Goal: Find specific page/section: Find specific page/section

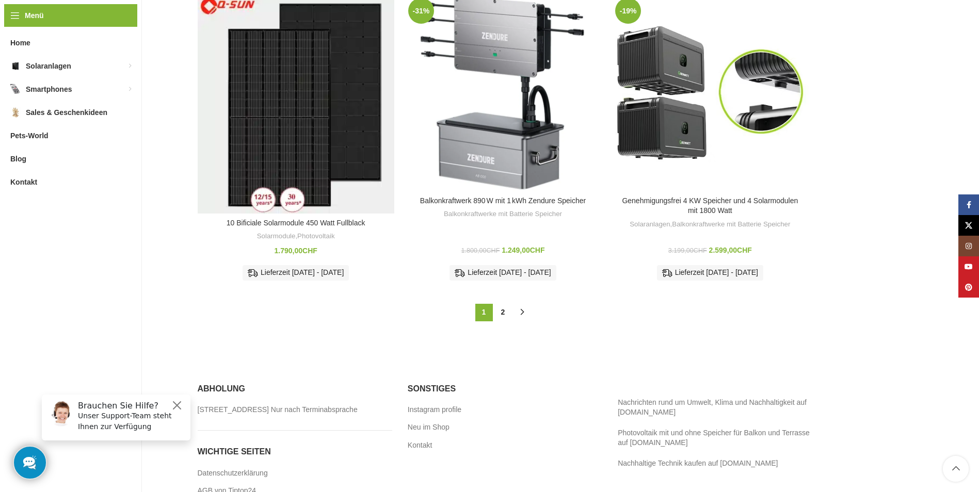
scroll to position [929, 0]
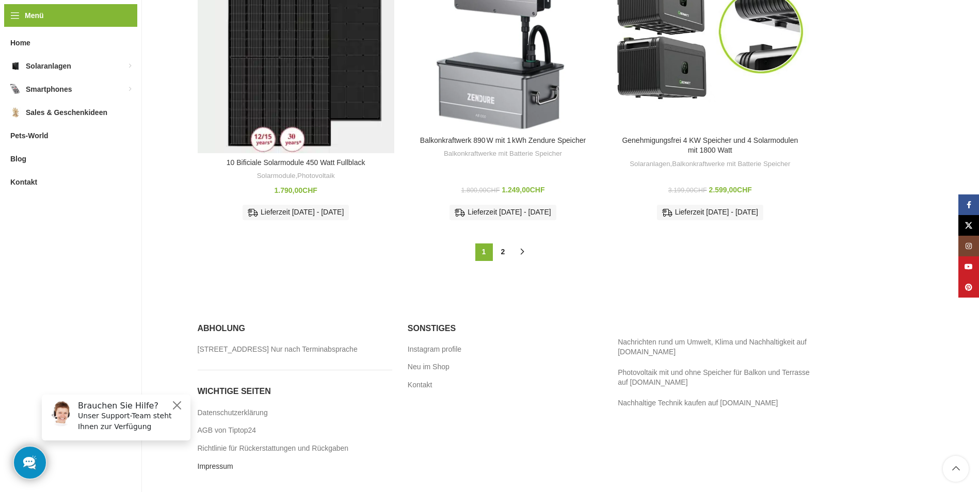
click at [214, 471] on link "Impressum" at bounding box center [216, 467] width 37 height 10
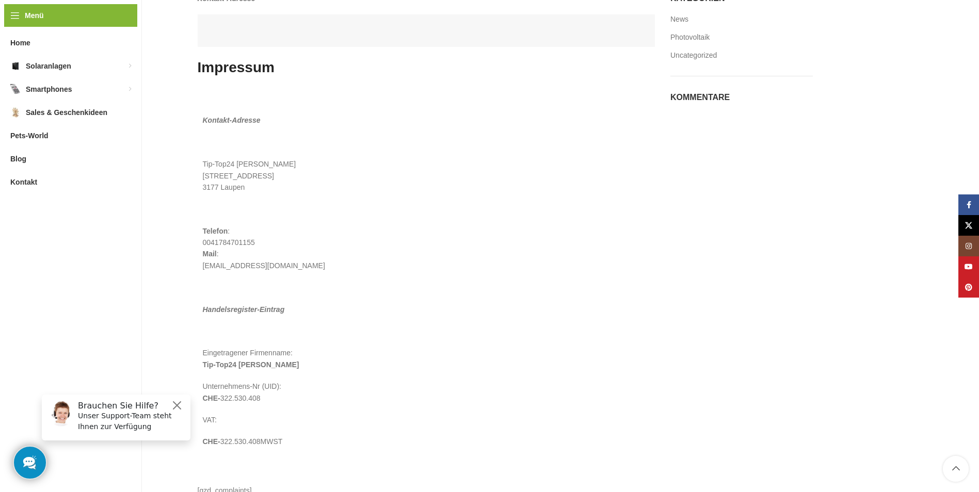
scroll to position [155, 0]
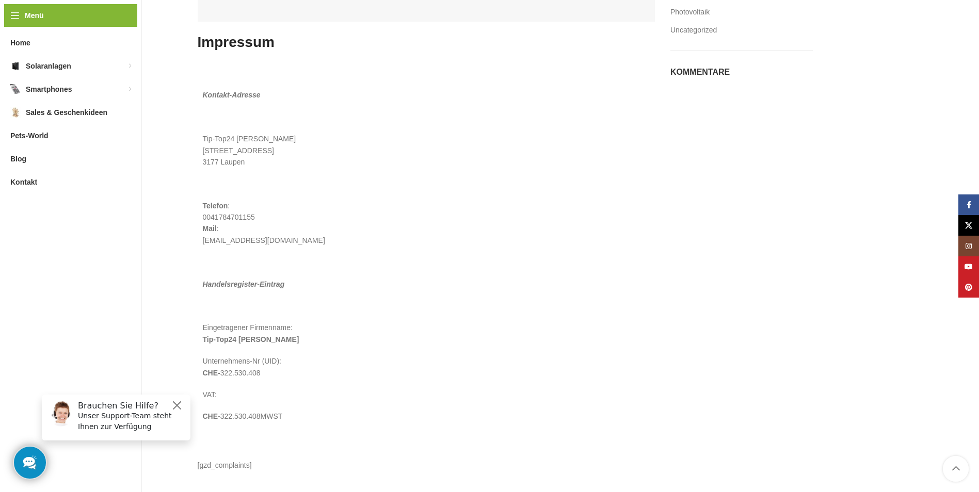
click at [751, 329] on aside "Schließen Kategorien News Photovoltaik Uncategorized Kommentare" at bounding box center [741, 219] width 142 height 504
click at [372, 328] on p "Eingetragener Firmenname: Tip-Top24 [PERSON_NAME]" at bounding box center [426, 333] width 447 height 23
click at [375, 330] on p "Eingetragener Firmenname: Tip-Top24 [PERSON_NAME]" at bounding box center [426, 333] width 447 height 23
click at [287, 362] on p "Unternehmens-Nr (UID): CHE- 322.530.408" at bounding box center [426, 367] width 447 height 23
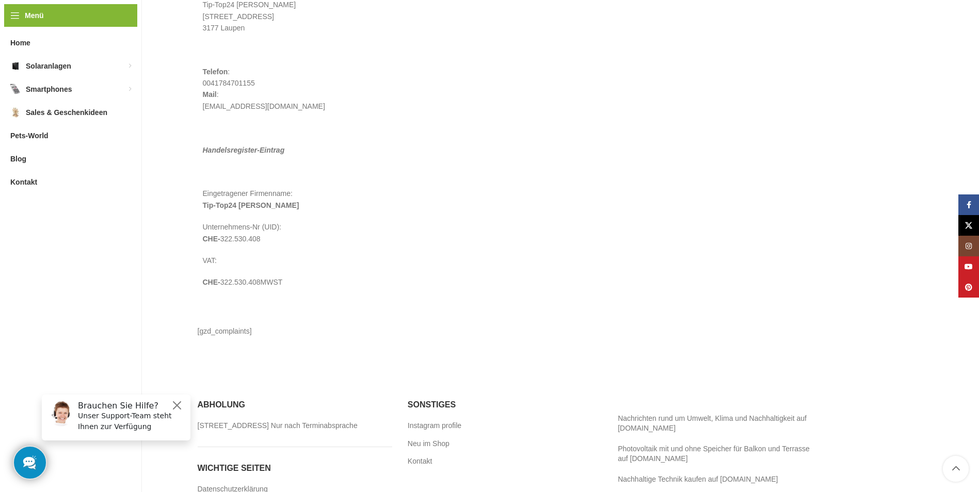
scroll to position [376, 0]
